Goal: Information Seeking & Learning: Get advice/opinions

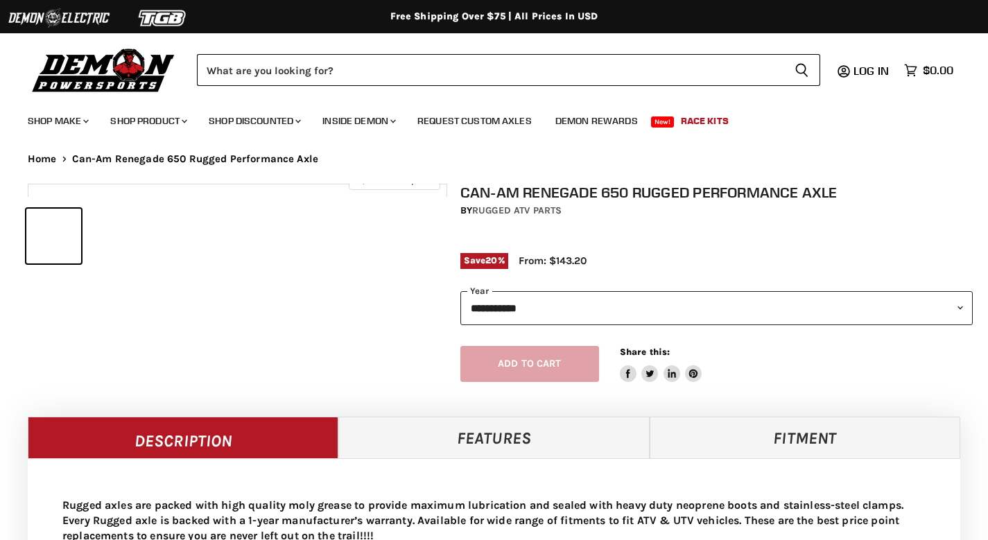
select select "******"
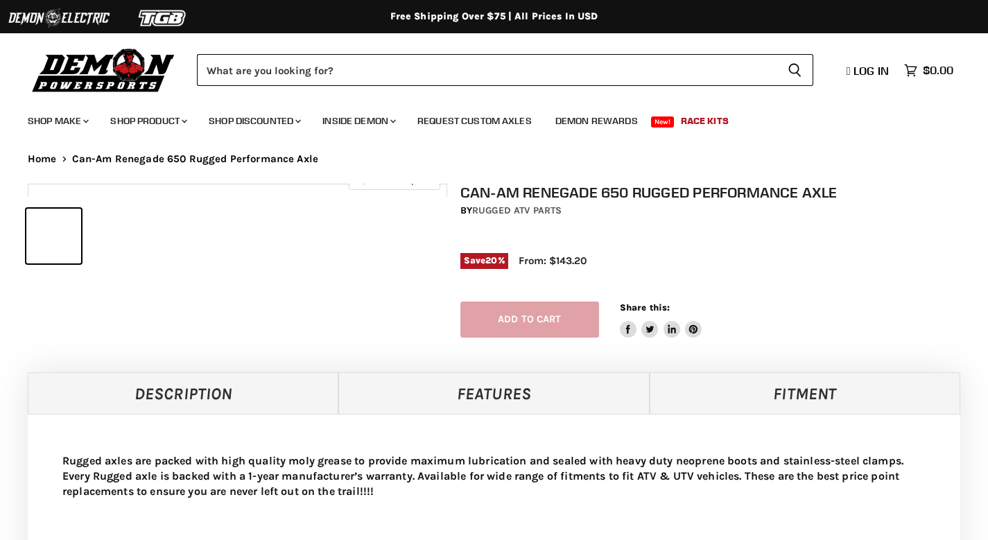
select select "******"
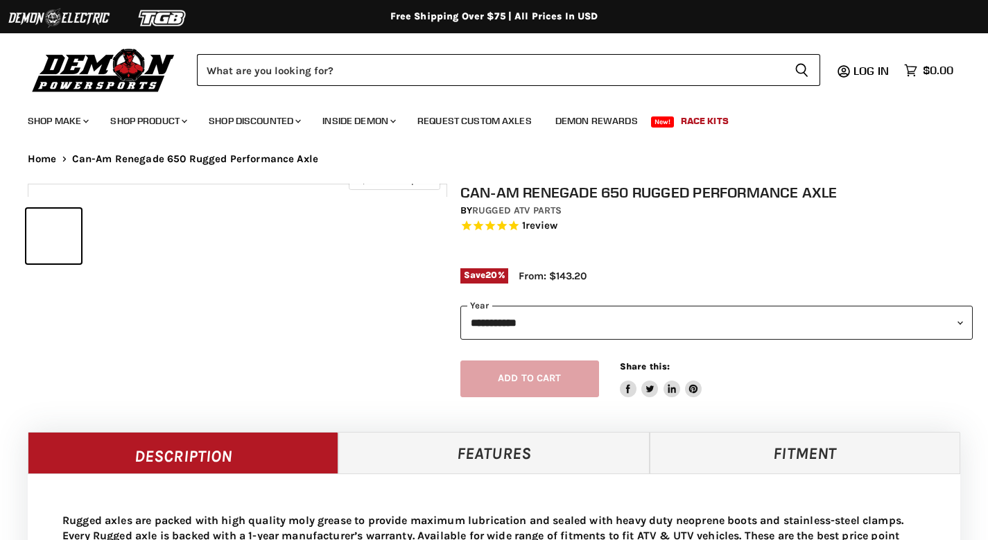
select select "******"
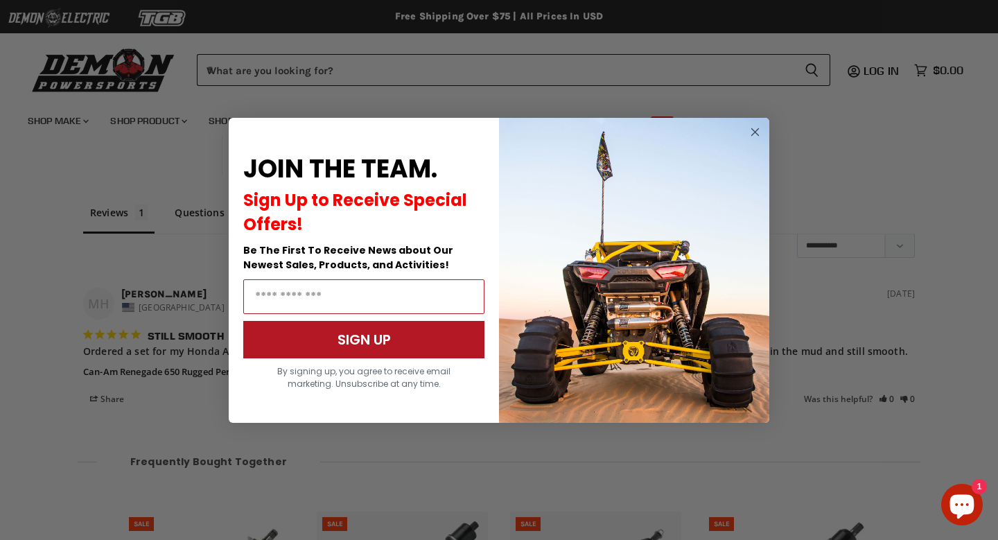
scroll to position [1080, 0]
